Goal: Transaction & Acquisition: Purchase product/service

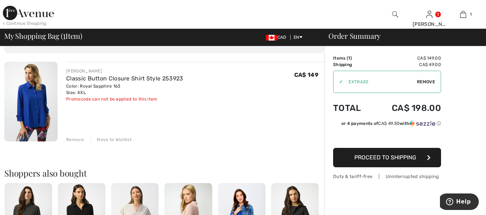
scroll to position [62, 0]
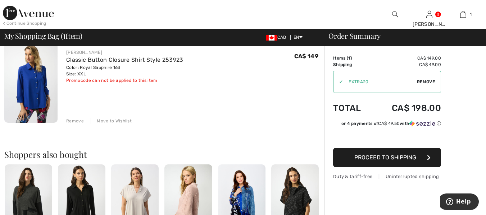
click at [425, 80] on span "Remove" at bounding box center [426, 82] width 18 height 6
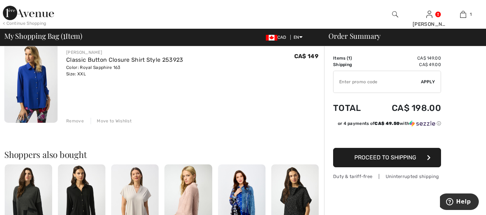
click at [388, 157] on span "Proceed to Shipping" at bounding box center [385, 157] width 62 height 7
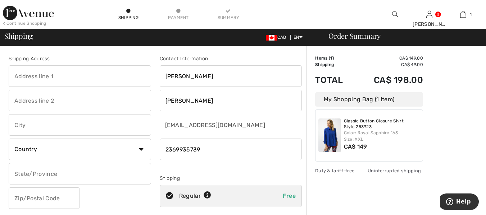
click at [141, 149] on select "Country Canada United States Afghanistan Aland Islands Albania Algeria American…" at bounding box center [80, 150] width 142 height 22
click at [69, 178] on input "text" at bounding box center [80, 174] width 142 height 22
type input "British Columbia"
type input "102-2366 wall street vancouver bc V5L4Y1"
type input "102"
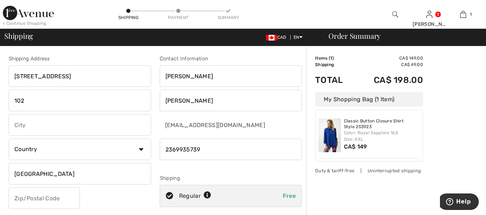
type input "VANCOUVER"
type input "BC"
type input "V5L4Y1"
type input "British Columbia"
click at [141, 149] on select "Country Canada United States Afghanistan Aland Islands Albania Algeria American…" at bounding box center [80, 150] width 142 height 22
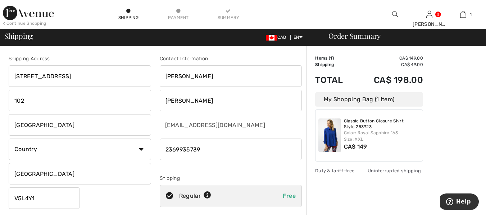
select select "CA"
click at [9, 139] on select "Country Canada United States Afghanistan Aland Islands Albania Algeria American…" at bounding box center [80, 150] width 142 height 22
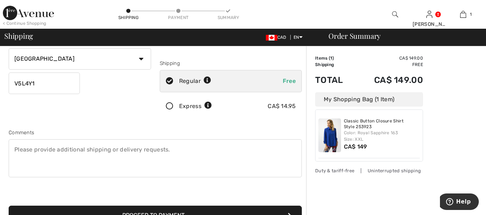
scroll to position [129, 0]
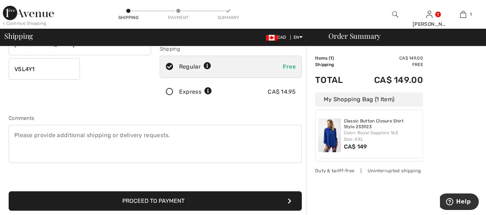
click at [24, 153] on textarea at bounding box center [155, 144] width 293 height 38
type textarea "intercom #738"
drag, startPoint x: 157, startPoint y: 199, endPoint x: 163, endPoint y: 203, distance: 7.6
click at [157, 199] on button "Proceed to Payment" at bounding box center [155, 201] width 293 height 19
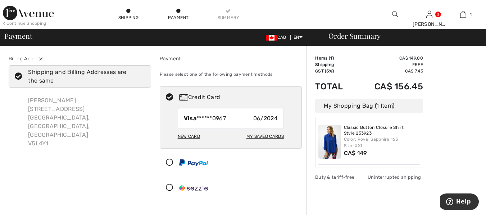
click at [169, 161] on icon at bounding box center [169, 163] width 19 height 8
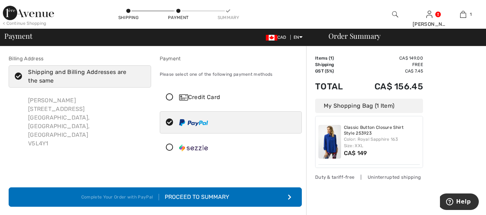
click at [291, 196] on button "Complete Your Order with PayPal Proceed to Summary" at bounding box center [155, 197] width 293 height 19
click at [209, 195] on div "Proceed to Summary" at bounding box center [194, 197] width 70 height 9
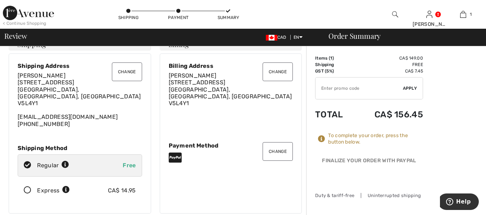
scroll to position [29, 0]
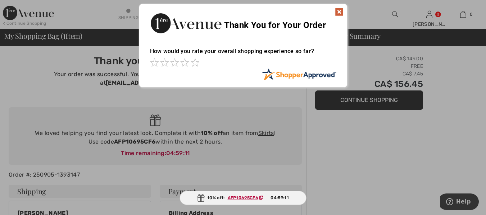
click at [243, 198] on ins "AFP10695CF6" at bounding box center [243, 198] width 31 height 5
click at [337, 11] on img at bounding box center [339, 12] width 9 height 9
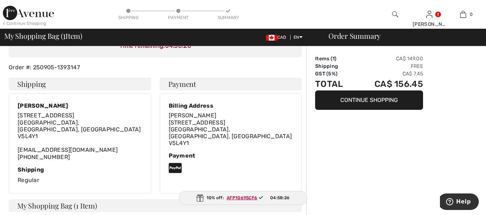
scroll to position [110, 0]
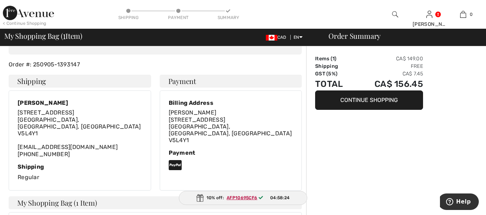
click at [202, 200] on img at bounding box center [199, 199] width 7 height 8
click at [242, 198] on ins "AFP10695CF6" at bounding box center [242, 198] width 31 height 5
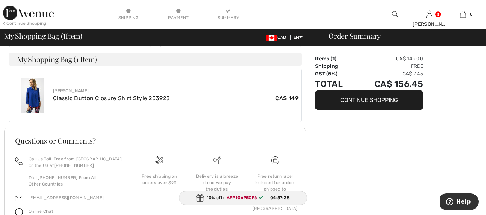
scroll to position [284, 0]
